Goal: Task Accomplishment & Management: Use online tool/utility

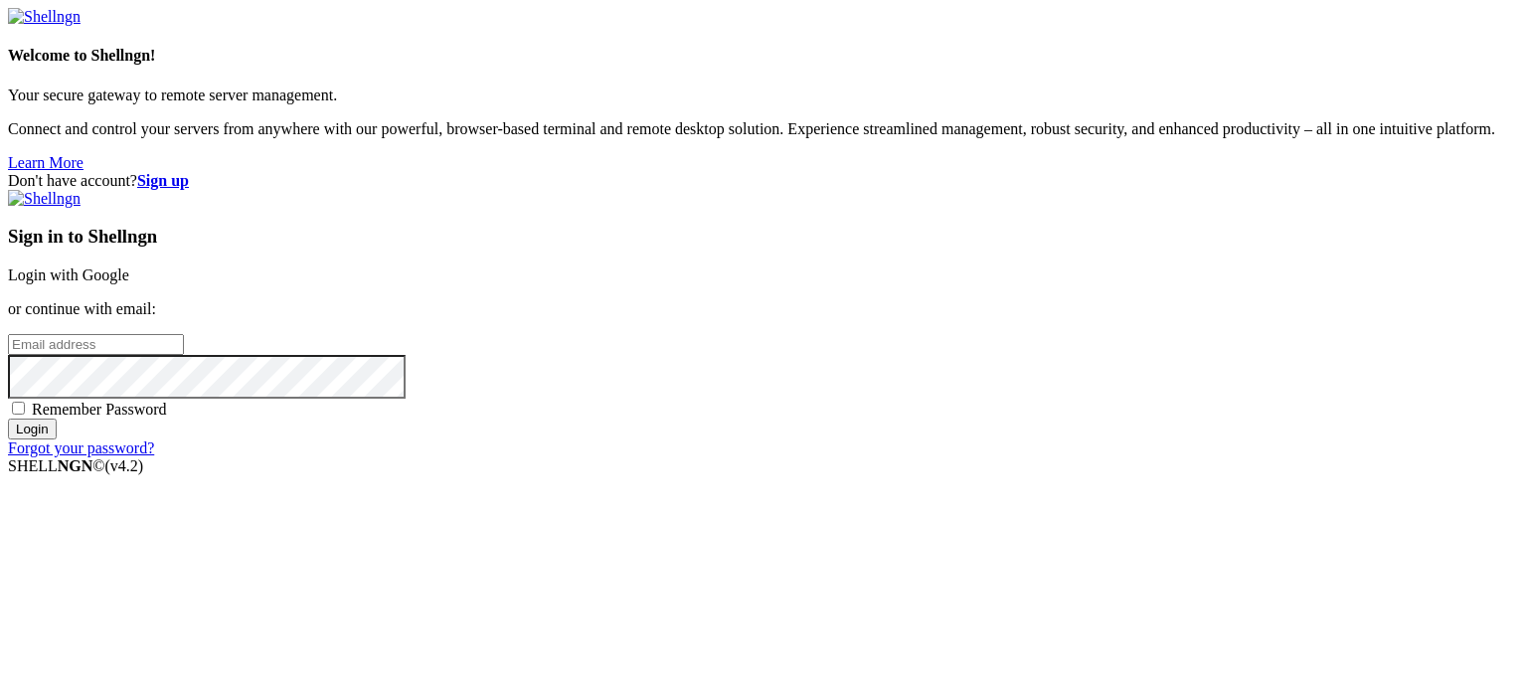
click at [129, 267] on link "Login with Google" at bounding box center [68, 275] width 121 height 17
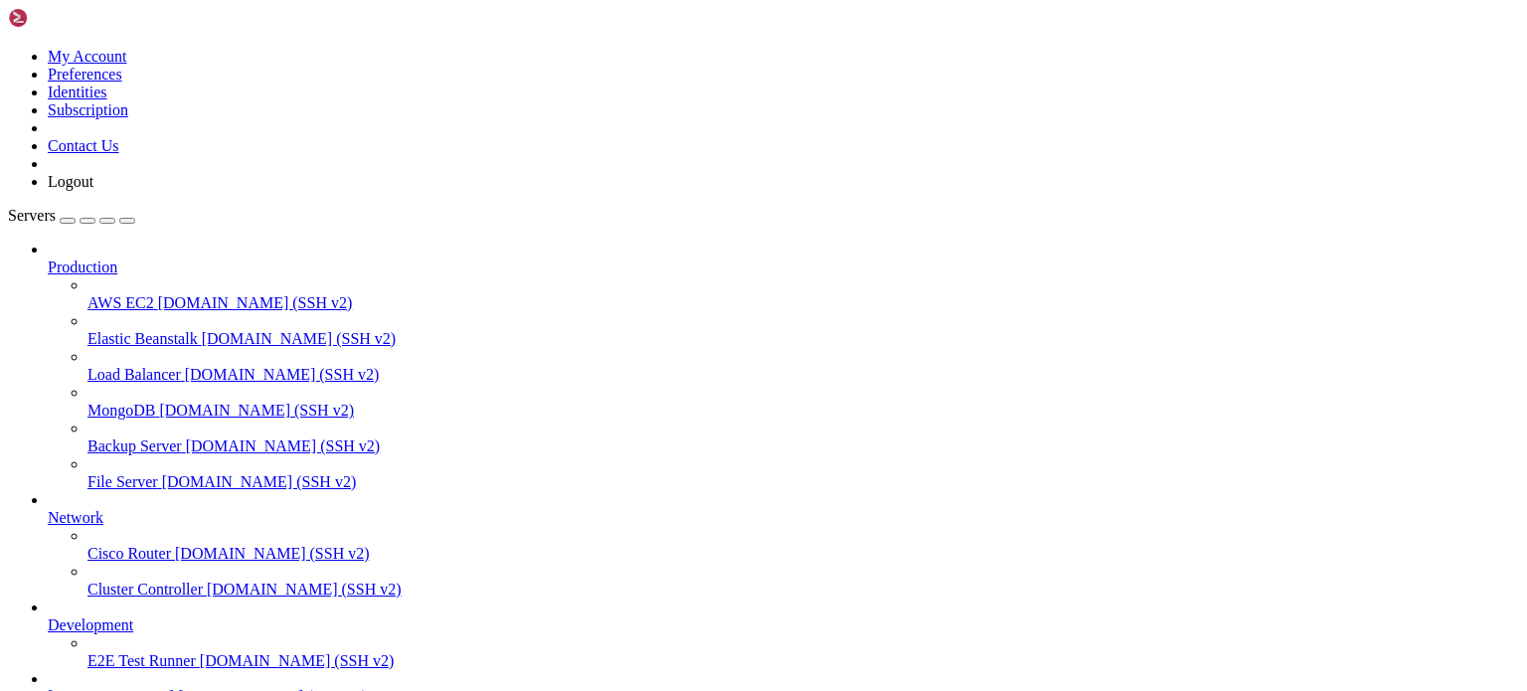
click at [117, 259] on span "Production" at bounding box center [83, 267] width 70 height 17
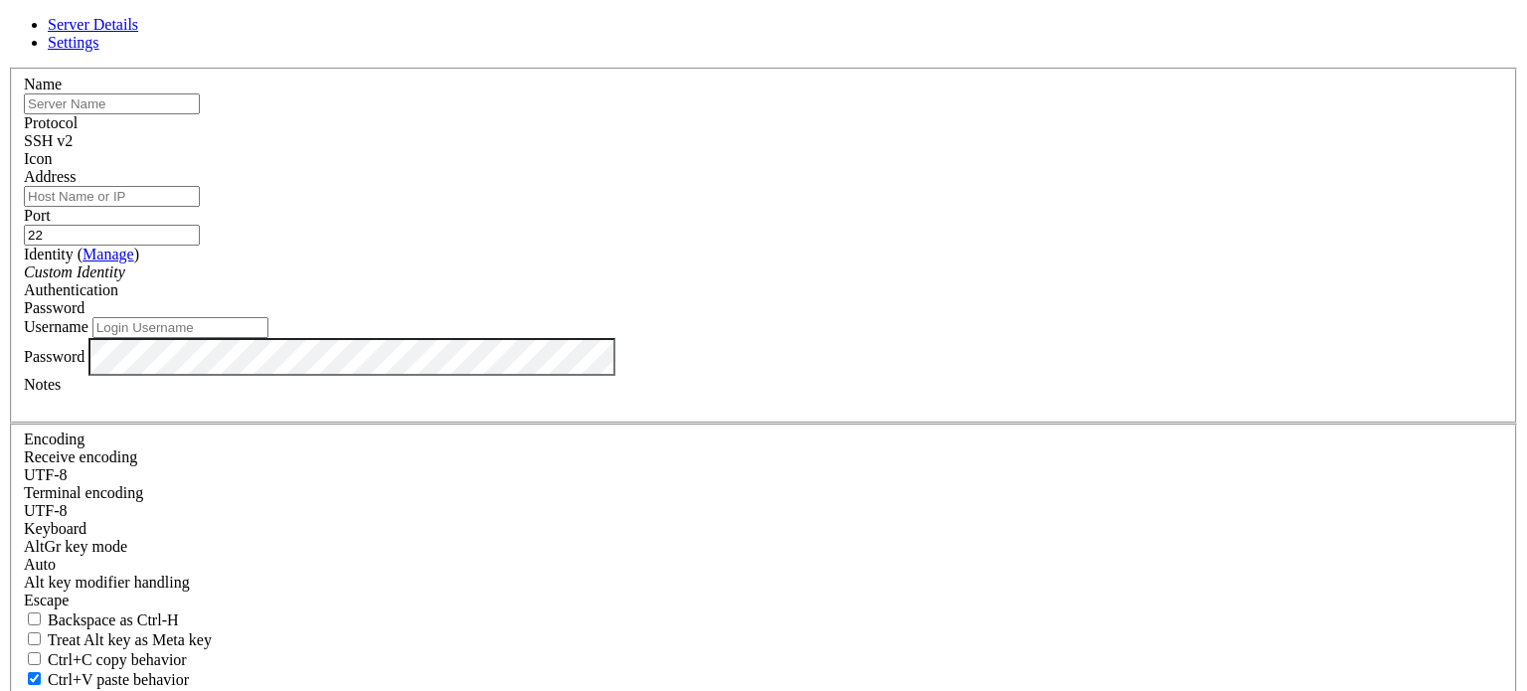
click at [200, 207] on input "Address" at bounding box center [112, 196] width 176 height 21
type input "192"
click at [200, 114] on input "text" at bounding box center [112, 103] width 176 height 21
type input "j"
type input "pi"
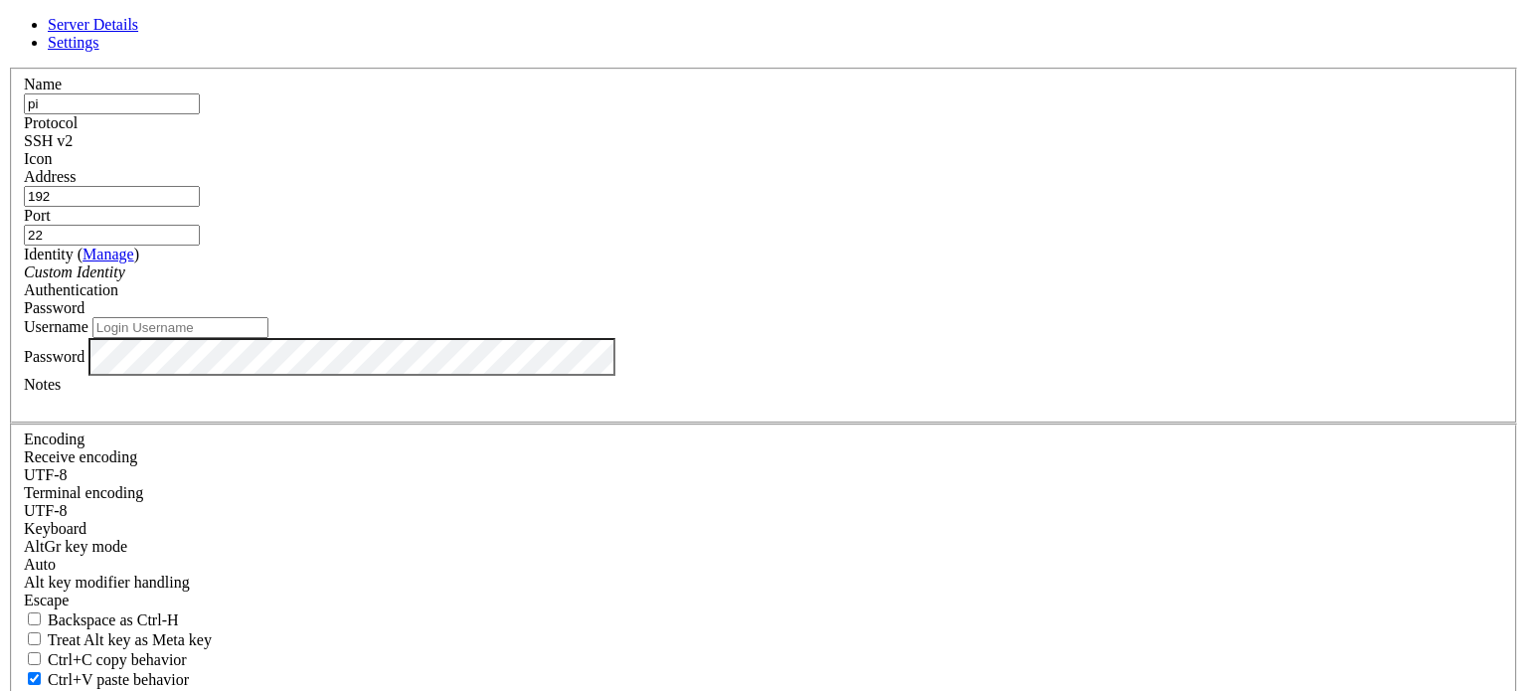
click at [200, 207] on input "192" at bounding box center [112, 196] width 176 height 21
paste input "http://192.168.0.164/"
drag, startPoint x: 555, startPoint y: 233, endPoint x: 443, endPoint y: 208, distance: 115.1
click at [443, 208] on div "Server Details Settings Name pi Protocol SSH v2 Icon" at bounding box center [764, 426] width 1512 height 821
click at [200, 207] on input "192.168.0.164/" at bounding box center [112, 196] width 176 height 21
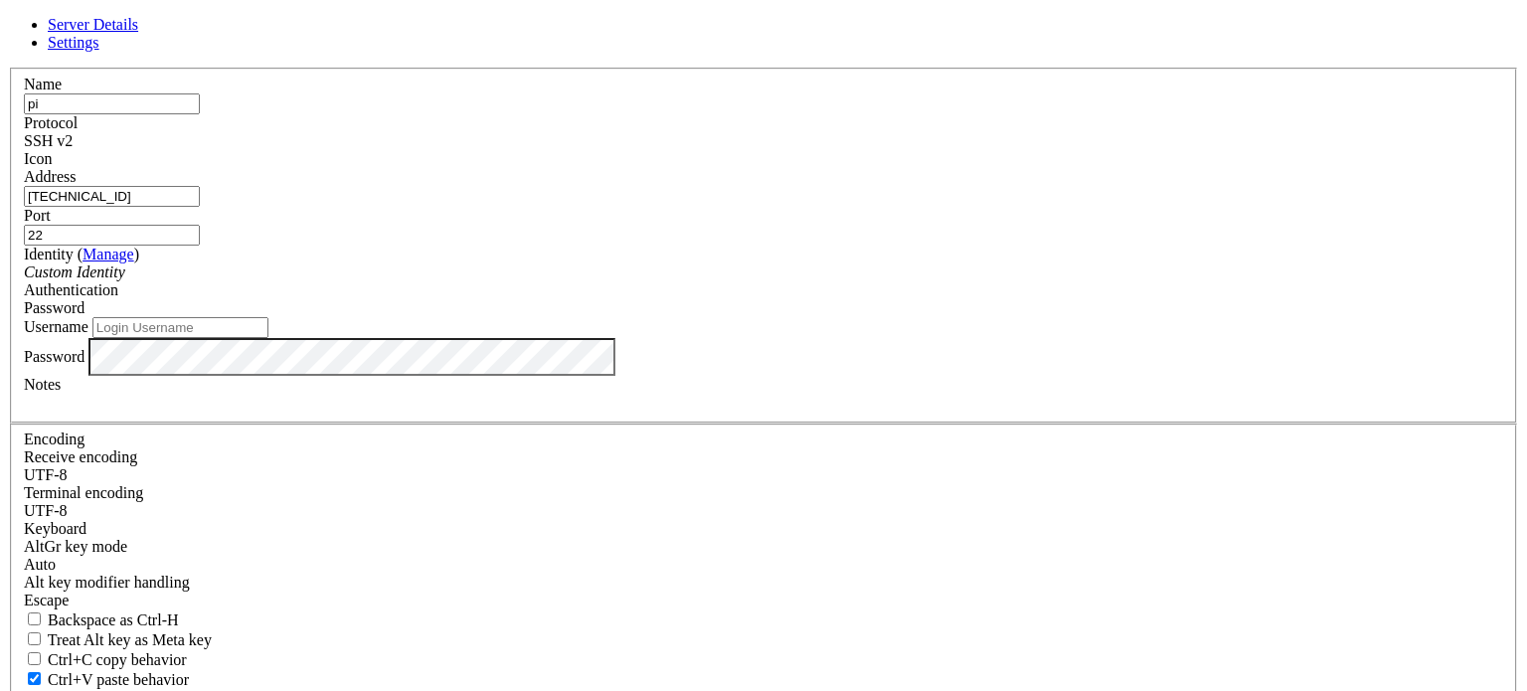
type input "192.168.0.164"
